Goal: Task Accomplishment & Management: Manage account settings

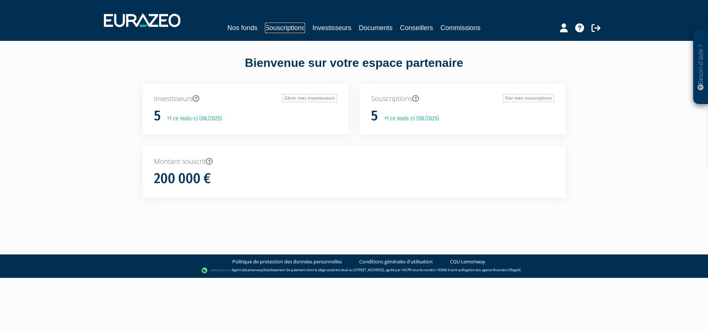
click at [302, 31] on link "Souscriptions" at bounding box center [285, 28] width 40 height 10
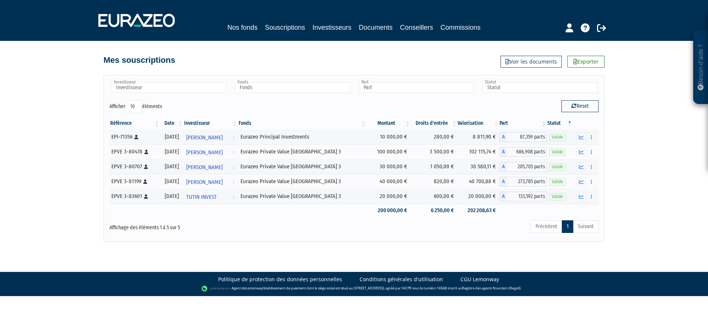
click at [463, 99] on div "Investisseur [PERSON_NAME] [PERSON_NAME] [PERSON_NAME] TUTIN INVEST [PERSON_NAM…" at bounding box center [354, 90] width 500 height 19
click at [345, 244] on body "Besoin d'aide ? × J'ai besoin d'aide Si vous avez une question à propos du fonc…" at bounding box center [354, 148] width 708 height 296
drag, startPoint x: 401, startPoint y: 100, endPoint x: 377, endPoint y: 63, distance: 44.5
click at [377, 63] on div "Besoin d'aide ? × J'ai besoin d'aide Si vous avez une question à propos du fonc…" at bounding box center [354, 121] width 708 height 242
drag, startPoint x: 377, startPoint y: 63, endPoint x: 311, endPoint y: 53, distance: 66.7
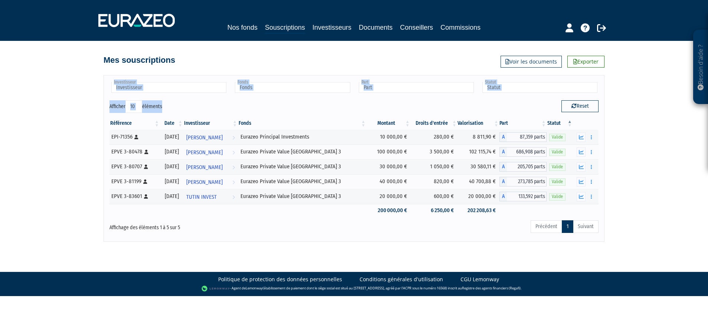
click at [311, 53] on div "Mes souscriptions Exporter Voir les documents" at bounding box center [354, 56] width 501 height 16
click at [310, 56] on div "Mes souscriptions Exporter Voir les documents" at bounding box center [354, 56] width 501 height 16
click at [310, 55] on div "Mes souscriptions Exporter Voir les documents" at bounding box center [354, 56] width 501 height 16
click at [175, 57] on h4 "Mes souscriptions" at bounding box center [140, 60] width 72 height 9
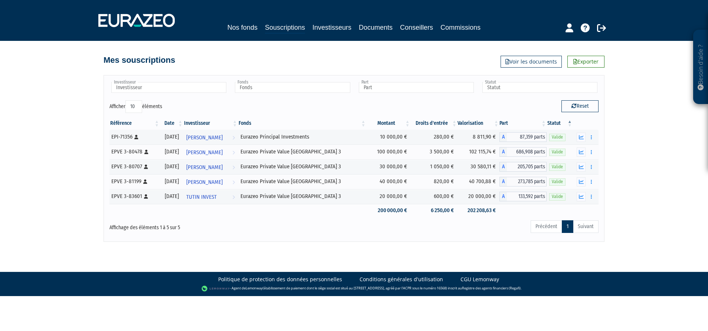
click at [175, 57] on h4 "Mes souscriptions" at bounding box center [140, 60] width 72 height 9
drag, startPoint x: 179, startPoint y: 57, endPoint x: 326, endPoint y: 61, distance: 147.4
click at [326, 61] on div "Mes souscriptions Exporter Voir les documents" at bounding box center [354, 56] width 501 height 16
click at [408, 56] on div "Mes souscriptions Exporter Voir les documents" at bounding box center [354, 56] width 501 height 16
